Goal: Task Accomplishment & Management: Use online tool/utility

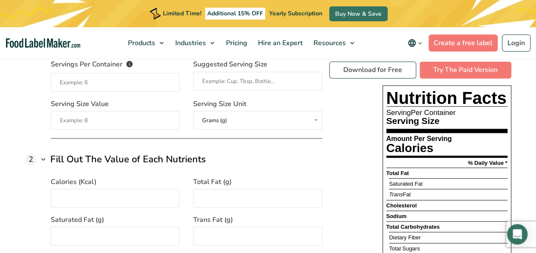
scroll to position [640, 0]
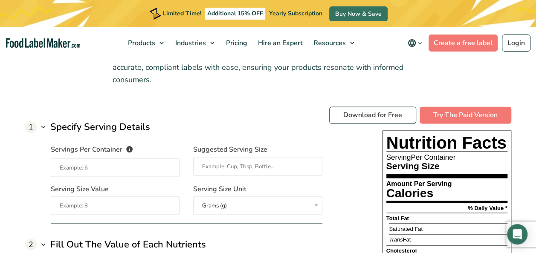
click at [94, 167] on input "Servings Per Container The number of servings that each package of your product…" at bounding box center [115, 167] width 129 height 19
type input "31"
click at [211, 168] on input "Suggested Serving Size" at bounding box center [257, 166] width 129 height 19
type input "4 pieces"
click at [145, 206] on input "Serving Size Value" at bounding box center [115, 205] width 129 height 19
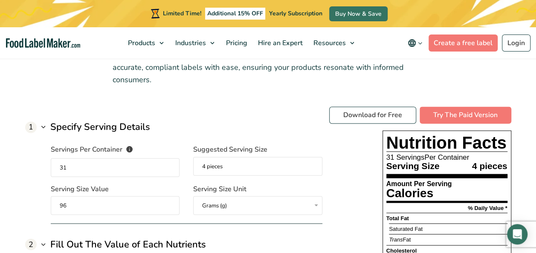
type input "96"
click at [275, 121] on div "1 Specify Serving Details" at bounding box center [173, 127] width 297 height 14
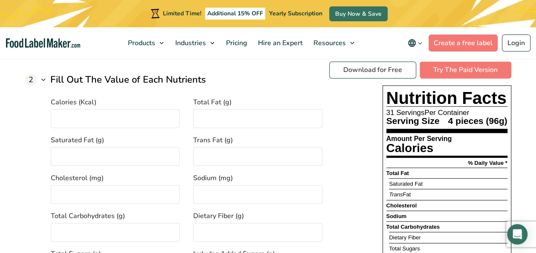
scroll to position [725, 0]
click at [88, 111] on input "Calories (Kcal)" at bounding box center [115, 117] width 129 height 19
type input "190"
click at [225, 116] on input "Total Fat (g)" at bounding box center [257, 117] width 129 height 19
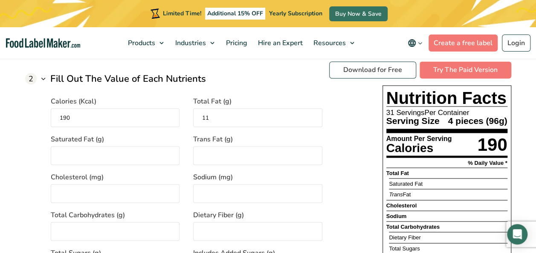
type input "11"
click at [99, 150] on input "Saturated Fat (g)" at bounding box center [115, 155] width 129 height 19
type input "1.5"
click at [205, 154] on input "Trans Fat (g)" at bounding box center [257, 155] width 129 height 19
type input "0"
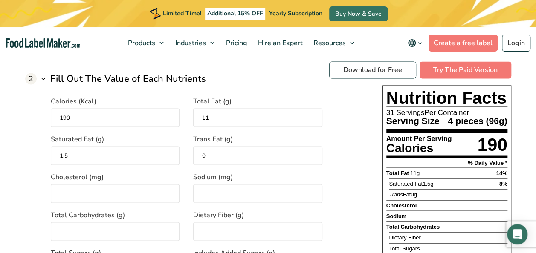
click at [73, 192] on input "Cholesterol (mg)" at bounding box center [115, 193] width 129 height 19
type input "50"
click at [219, 187] on input "Sodium (mg)" at bounding box center [257, 193] width 129 height 19
type input "610"
click at [115, 226] on input "Total Carbohydrates (g)" at bounding box center [115, 231] width 129 height 19
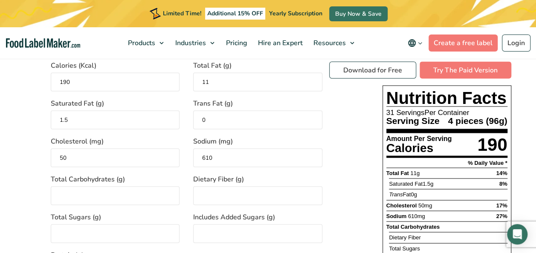
scroll to position [810, 0]
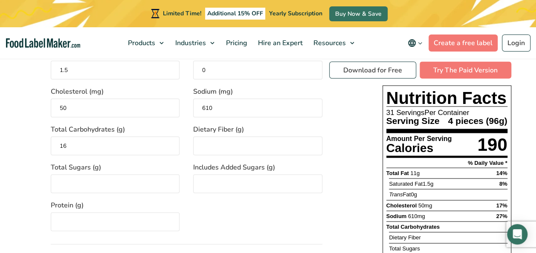
type input "16"
click at [210, 139] on input "Dietary Fiber (g)" at bounding box center [257, 146] width 129 height 19
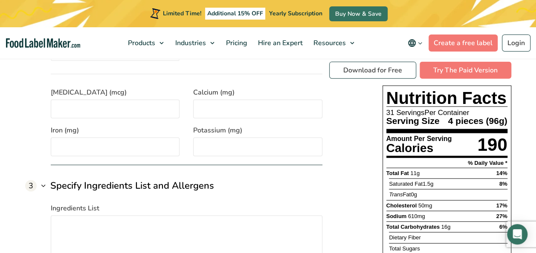
scroll to position [853, 0]
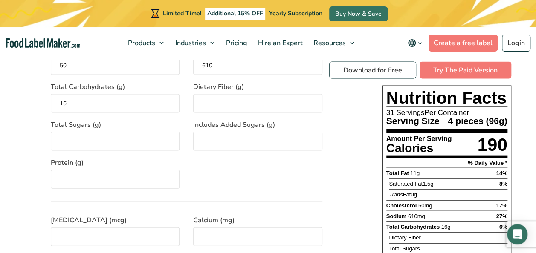
click at [530, 174] on section "Free Nutrition Label Generator Introducing a tool designed to simplify the comp…" at bounding box center [268, 155] width 536 height 760
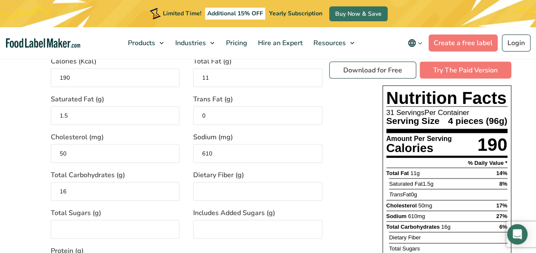
scroll to position [810, 0]
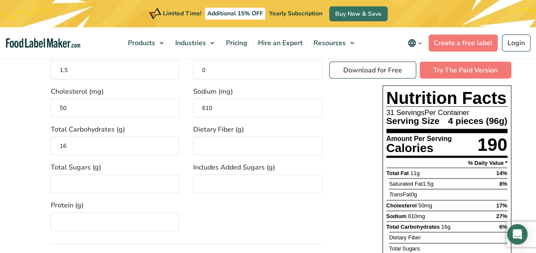
click at [241, 146] on input "Dietary Fiber (g)" at bounding box center [257, 146] width 129 height 19
type input "0"
click at [235, 177] on input "Includes Added Sugars (g)" at bounding box center [257, 184] width 129 height 19
click at [93, 177] on input "Total Sugars (g)" at bounding box center [115, 184] width 129 height 19
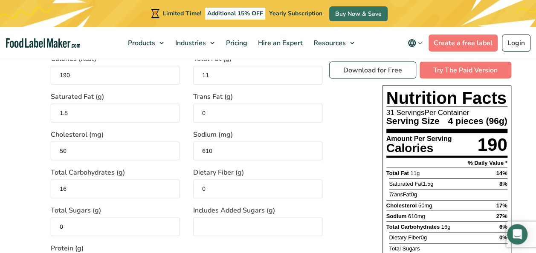
type input "0"
click at [208, 223] on input "Includes Added Sugars (g)" at bounding box center [257, 227] width 129 height 19
type input "0"
click at [230, 166] on div "Calories (Kcal) 190 Total Fat (g) 11 Saturated Fat (g) 1.5 Trans Fat (g) 0 Chol…" at bounding box center [187, 158] width 272 height 231
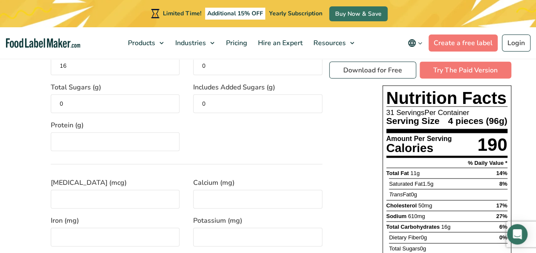
scroll to position [896, 0]
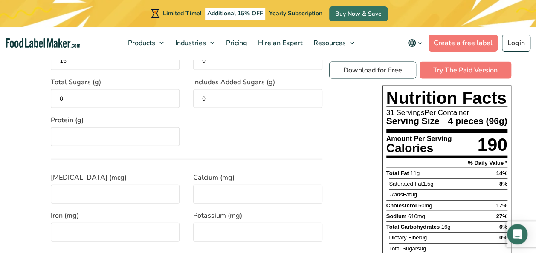
click at [61, 134] on input "Protein (g)" at bounding box center [115, 137] width 129 height 19
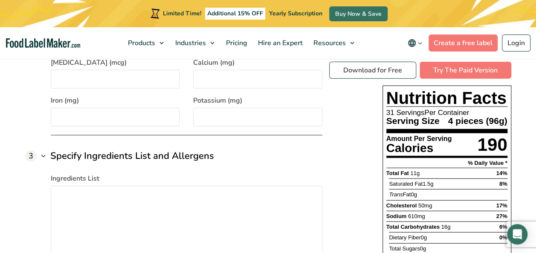
scroll to position [1024, 0]
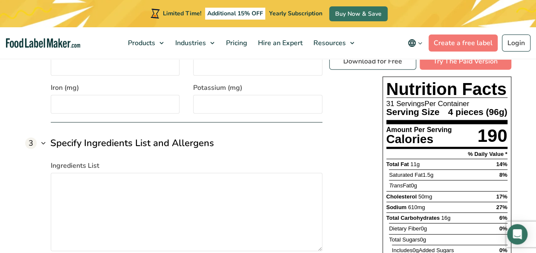
type input "8"
click at [84, 99] on input "Iron (mg)" at bounding box center [115, 104] width 129 height 19
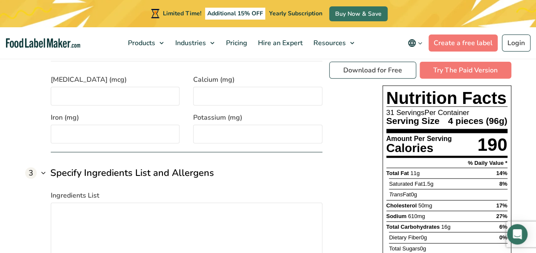
scroll to position [981, 0]
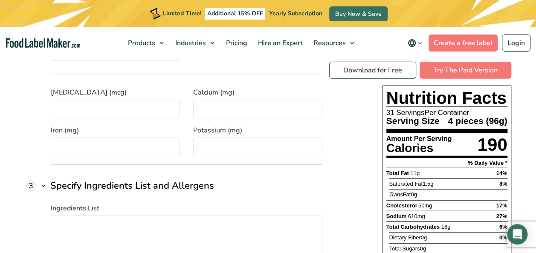
click at [83, 111] on input "[MEDICAL_DATA] (mcg)" at bounding box center [115, 109] width 129 height 19
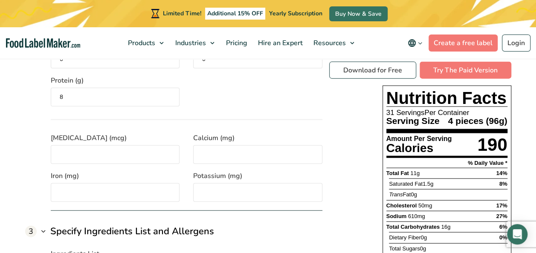
scroll to position [896, 0]
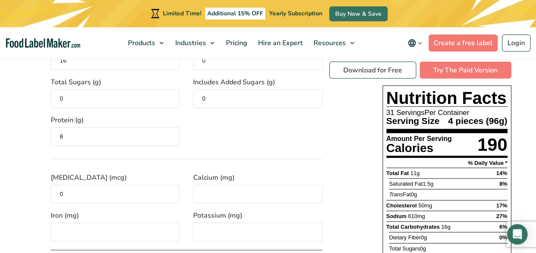
type input "0"
click at [211, 185] on input "Calcium (mg)" at bounding box center [257, 194] width 129 height 19
type input "33"
click at [93, 234] on input "Iron (mg)" at bounding box center [115, 232] width 129 height 19
type input "0"
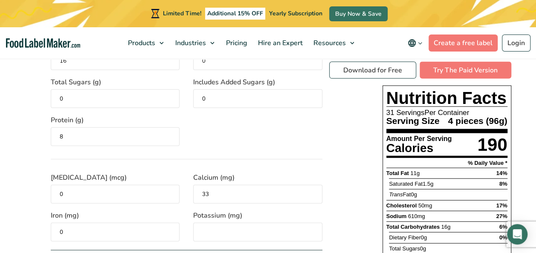
drag, startPoint x: 216, startPoint y: 228, endPoint x: 211, endPoint y: 228, distance: 4.7
click at [216, 228] on input "Potassium (mg)" at bounding box center [257, 232] width 129 height 19
type input "60"
click at [324, 198] on div "1 Specify Serving Details Servings Per Container The number of servings that ea…" at bounding box center [268, 172] width 486 height 642
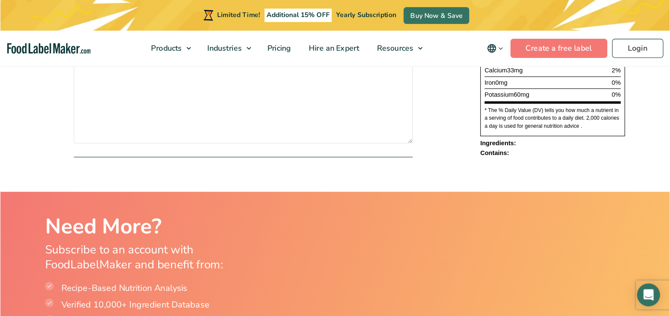
scroll to position [1237, 0]
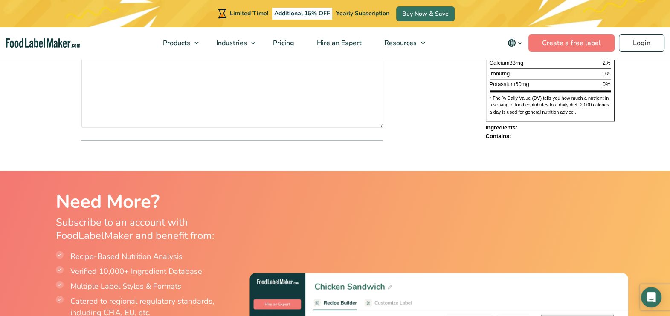
drag, startPoint x: 516, startPoint y: 4, endPoint x: 424, endPoint y: 133, distance: 158.8
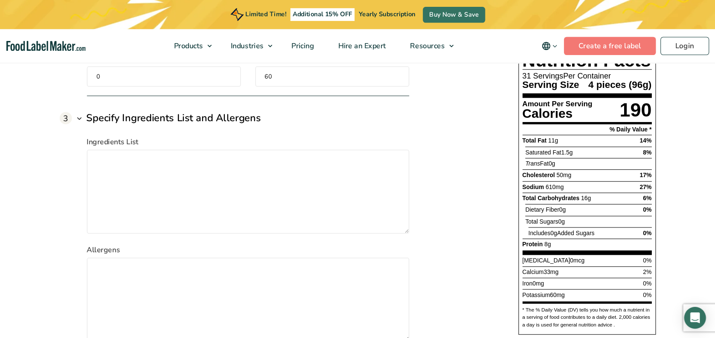
scroll to position [1045, 0]
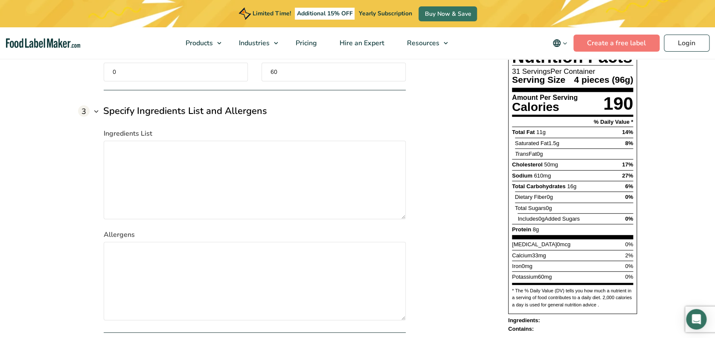
drag, startPoint x: 640, startPoint y: 0, endPoint x: 450, endPoint y: 195, distance: 272.7
click at [450, 195] on div "1 Specify Serving Details Servings Per Container The number of servings that ea…" at bounding box center [357, 11] width 559 height 642
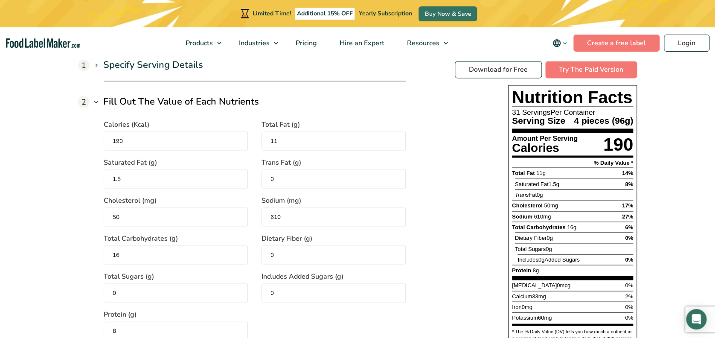
scroll to position [681, 0]
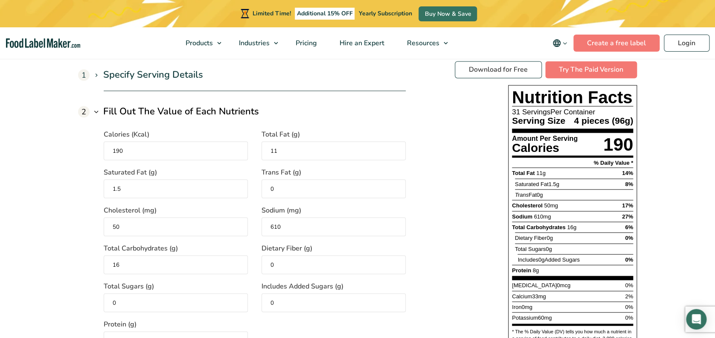
click at [280, 253] on input "0" at bounding box center [333, 264] width 144 height 19
click at [457, 250] on div "Download for Free Try The Paid Version Nutrition Facts 31 Servings Per Containe…" at bounding box center [546, 217] width 182 height 312
click at [307, 253] on input "0.5" at bounding box center [333, 264] width 144 height 19
type input "0"
